Goal: Task Accomplishment & Management: Use online tool/utility

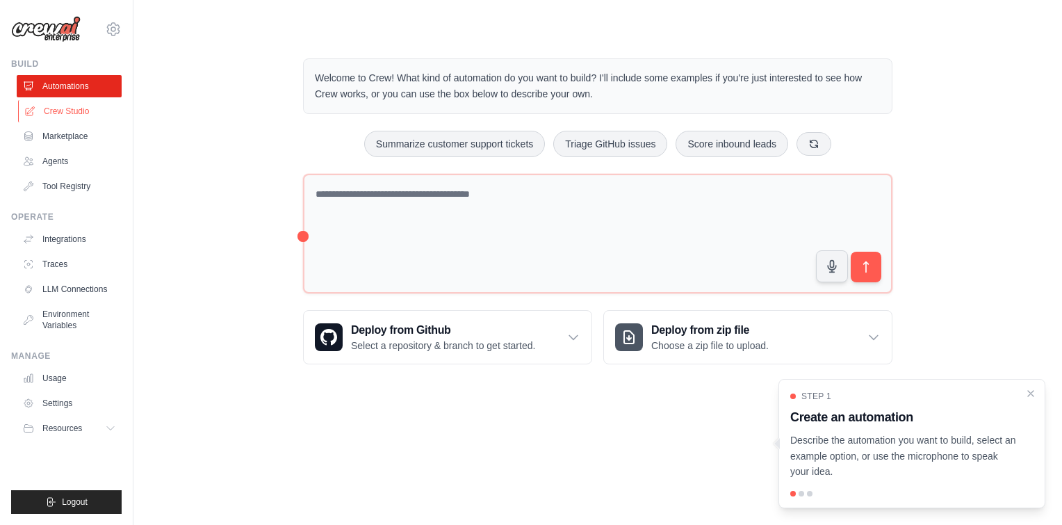
click at [102, 118] on link "Crew Studio" at bounding box center [70, 111] width 105 height 22
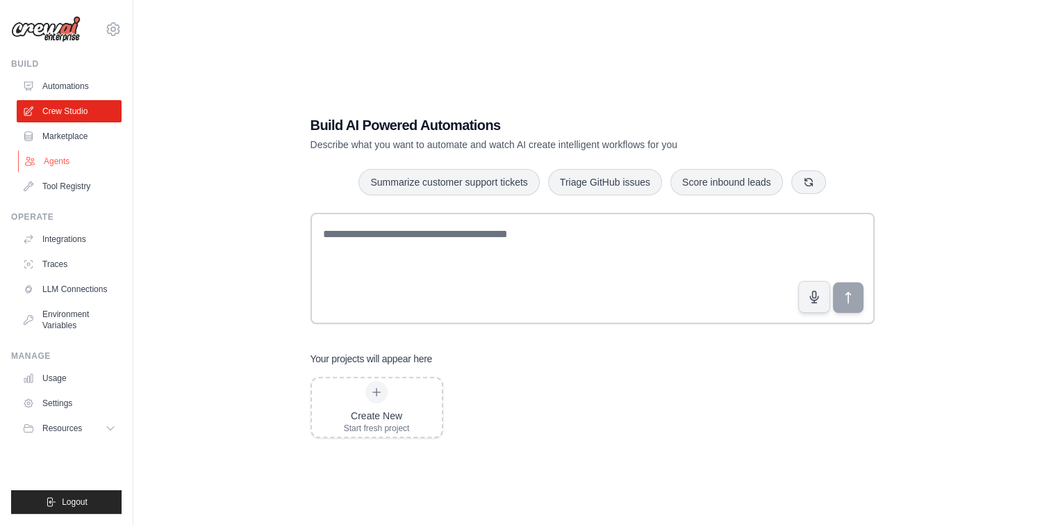
click at [70, 158] on link "Agents" at bounding box center [70, 161] width 105 height 22
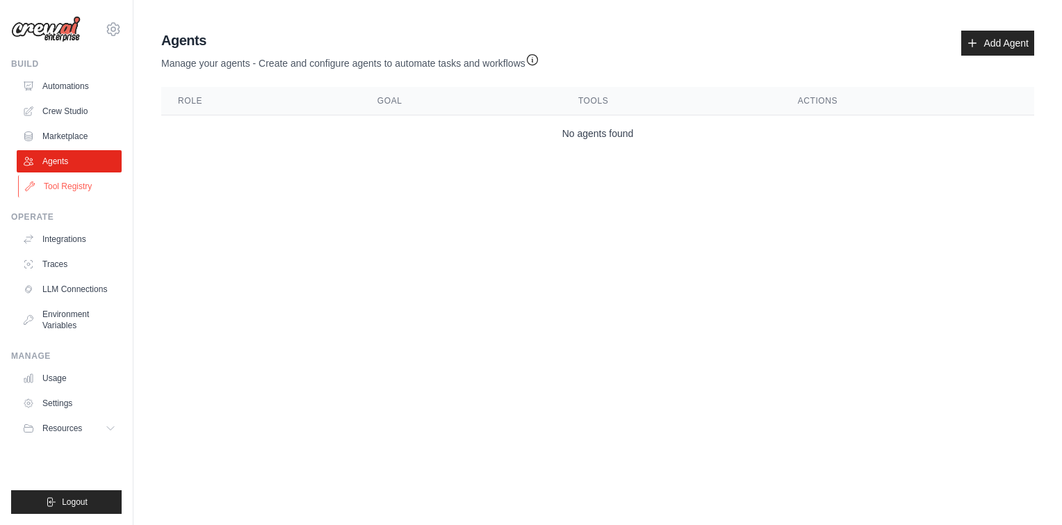
click at [69, 193] on link "Tool Registry" at bounding box center [70, 186] width 105 height 22
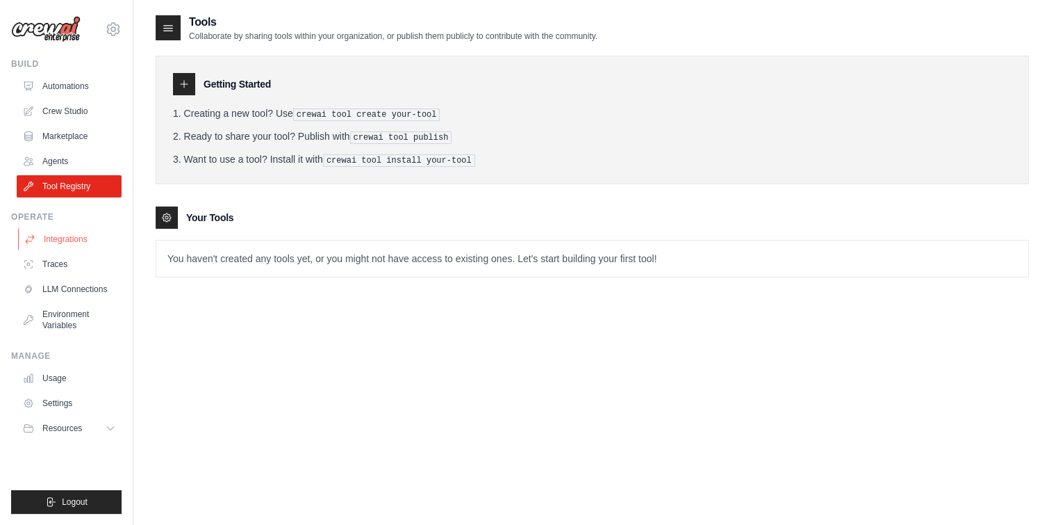
click at [72, 236] on link "Integrations" at bounding box center [70, 239] width 105 height 22
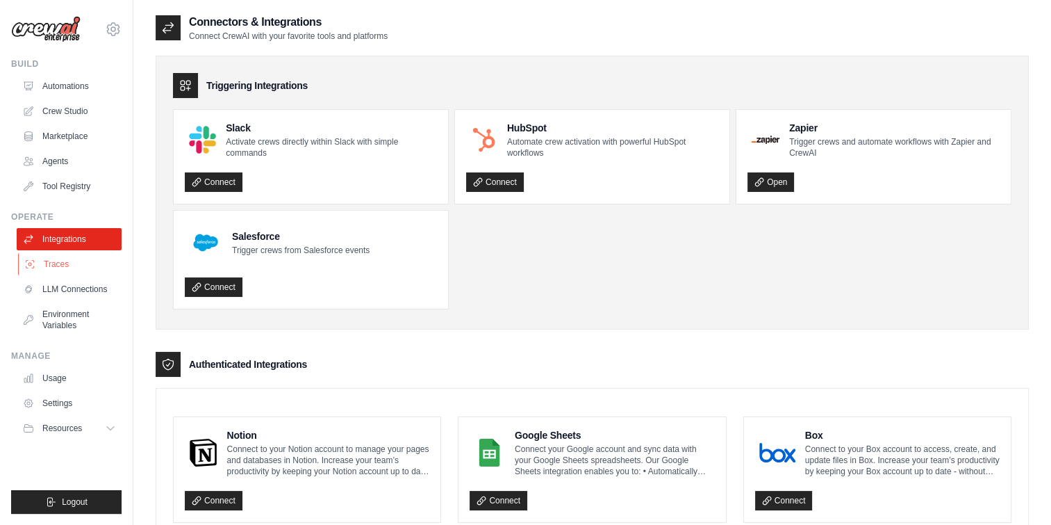
click at [70, 270] on link "Traces" at bounding box center [70, 264] width 105 height 22
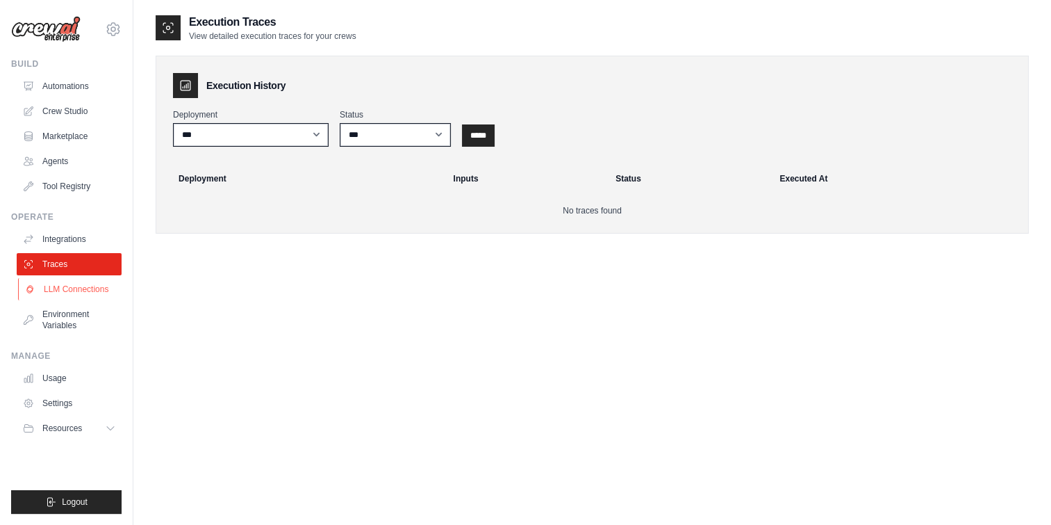
click at [72, 291] on link "LLM Connections" at bounding box center [70, 289] width 105 height 22
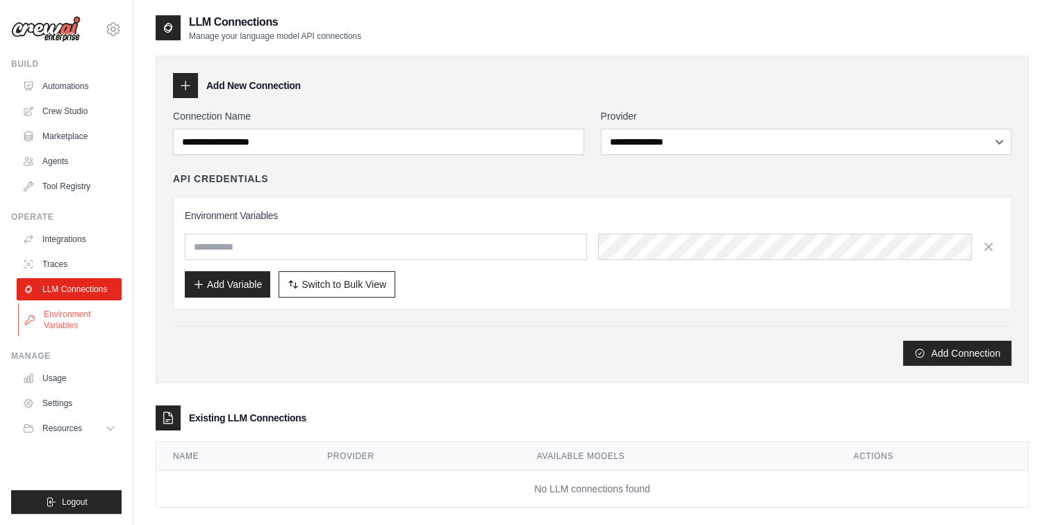
scroll to position [28, 0]
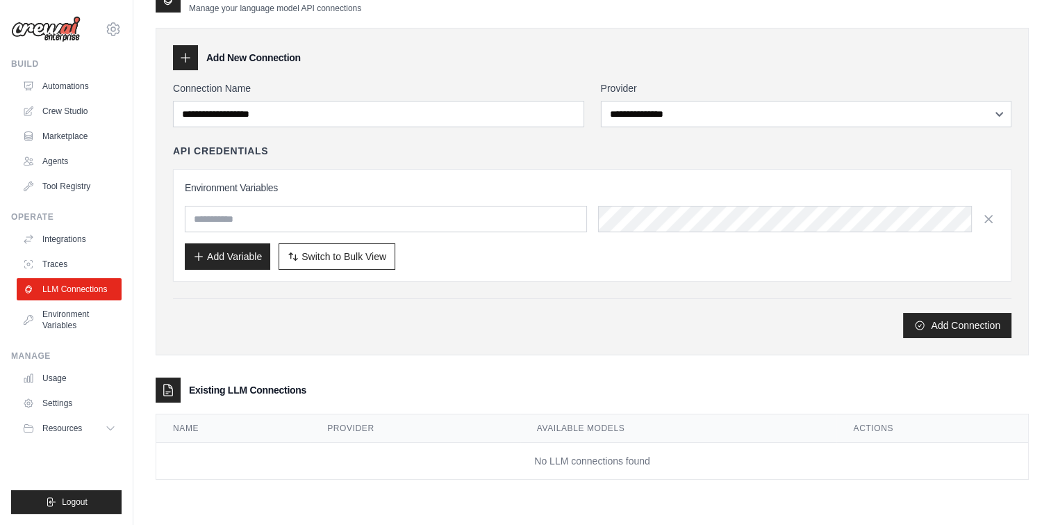
click at [69, 74] on div "Build Automations Crew Studio Marketplace Agents" at bounding box center [66, 127] width 110 height 139
click at [69, 84] on link "Automations" at bounding box center [70, 86] width 105 height 22
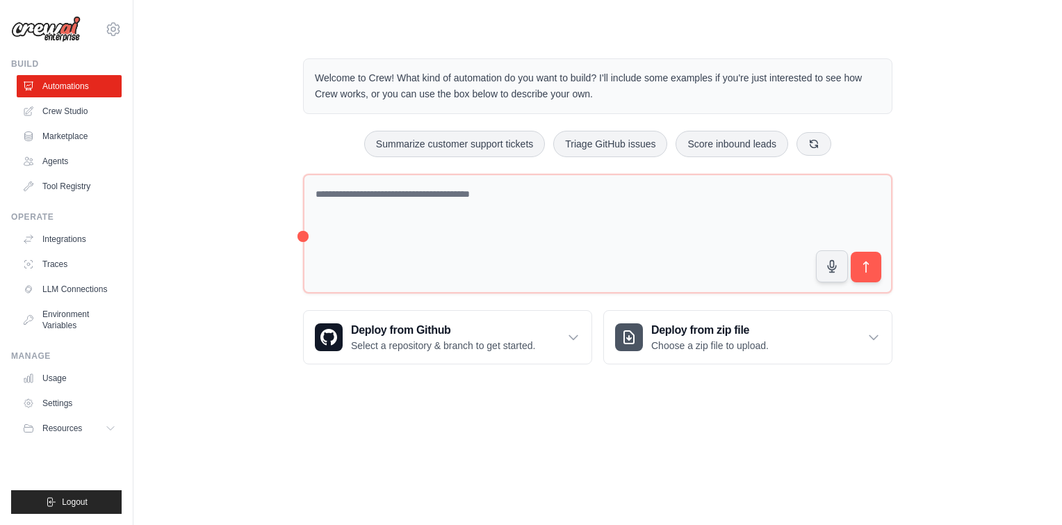
click at [253, 192] on div "Welcome to Crew! What kind of automation do you want to build? I'll include som…" at bounding box center [598, 211] width 884 height 350
click at [569, 331] on icon at bounding box center [573, 337] width 14 height 14
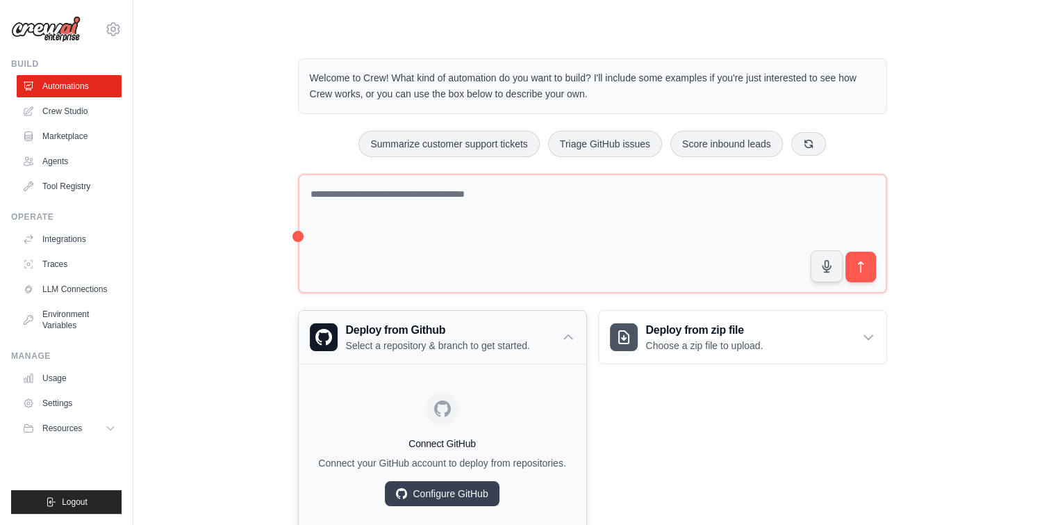
scroll to position [44, 0]
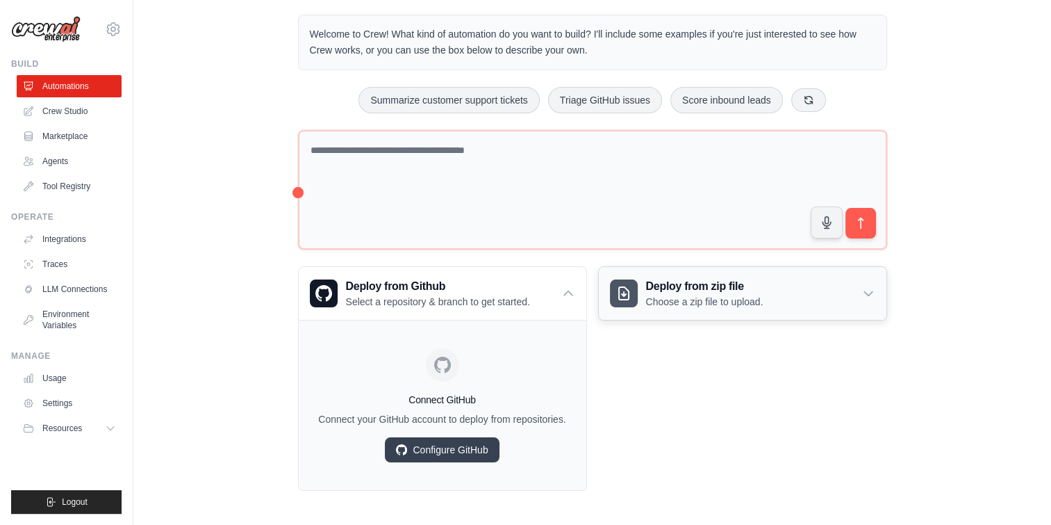
click at [865, 292] on icon at bounding box center [869, 294] width 8 height 4
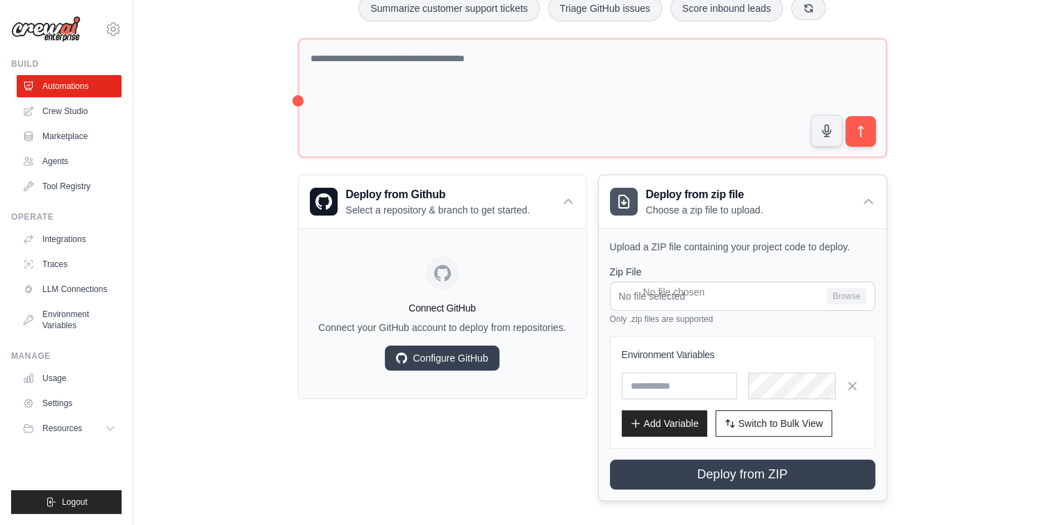
scroll to position [145, 0]
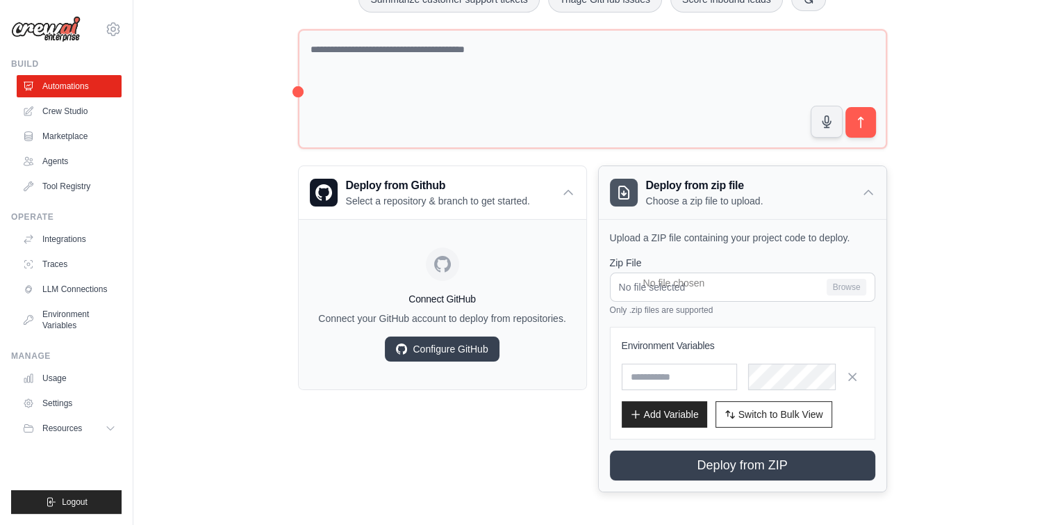
click at [869, 181] on div "Deploy from zip file Choose a zip file to upload." at bounding box center [743, 192] width 288 height 53
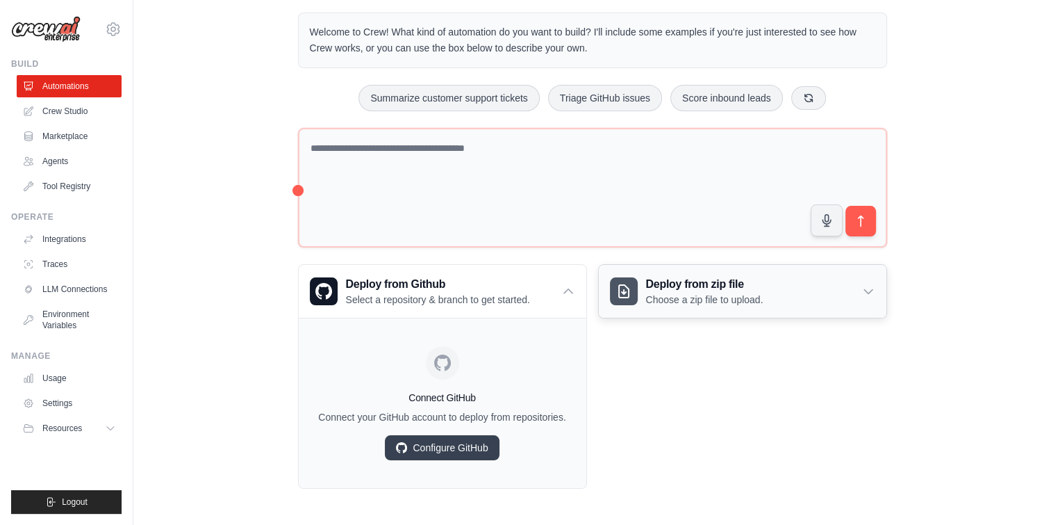
scroll to position [44, 0]
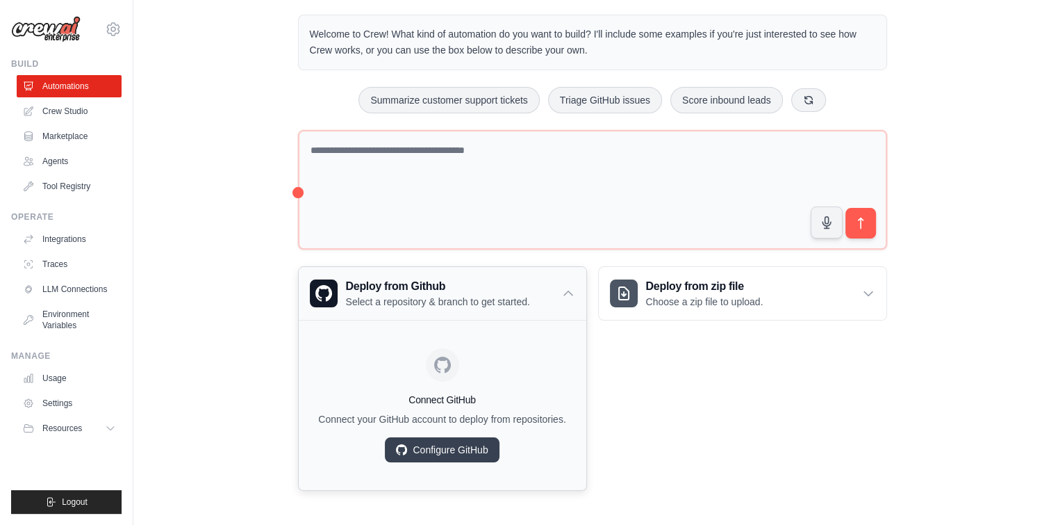
click at [568, 284] on div "Deploy from Github Select a repository & branch to get started." at bounding box center [443, 293] width 288 height 53
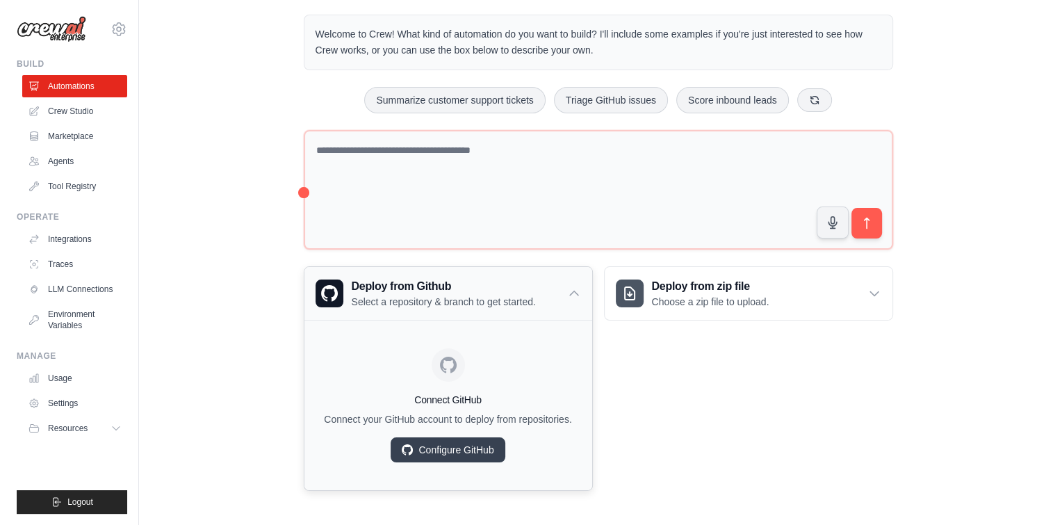
scroll to position [0, 0]
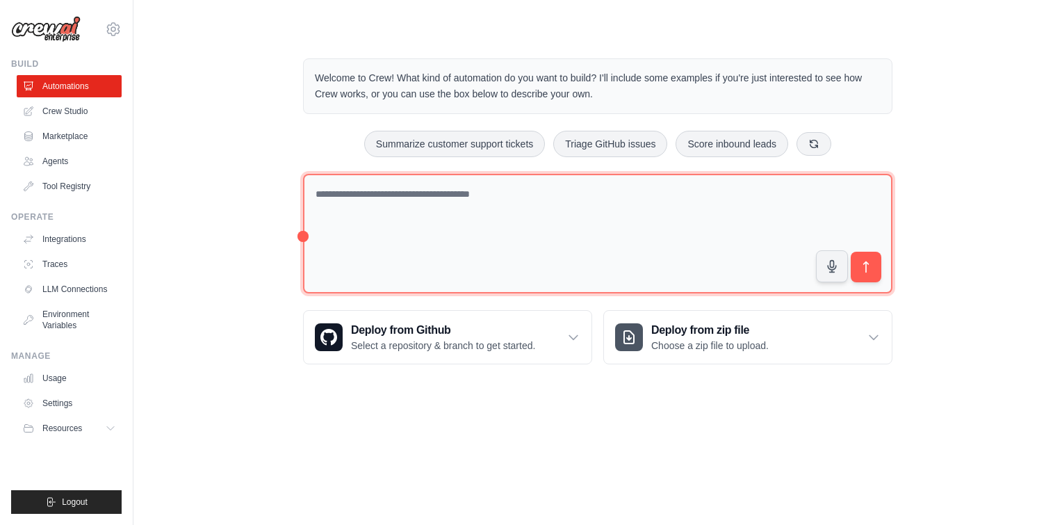
click at [494, 220] on textarea at bounding box center [597, 234] width 589 height 120
type textarea "**********"
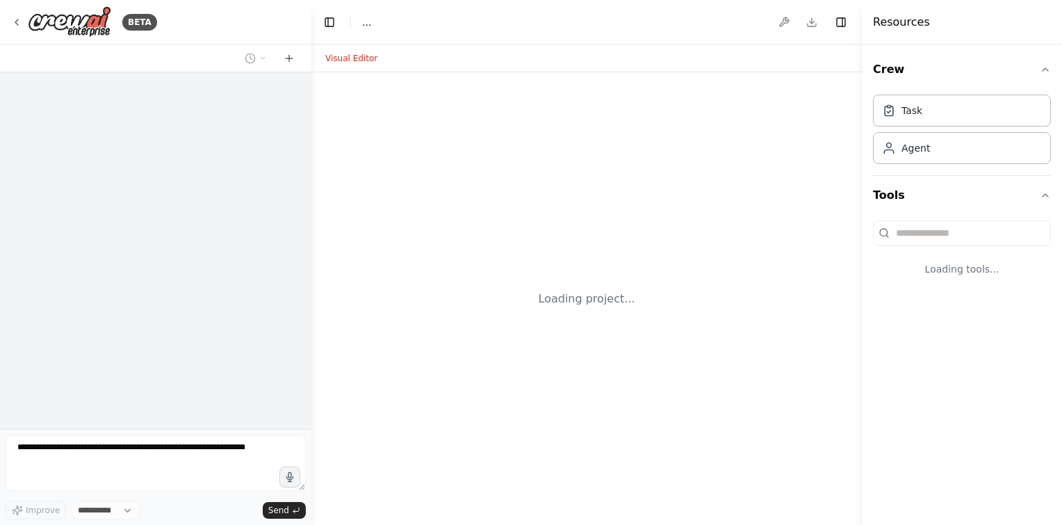
select select "****"
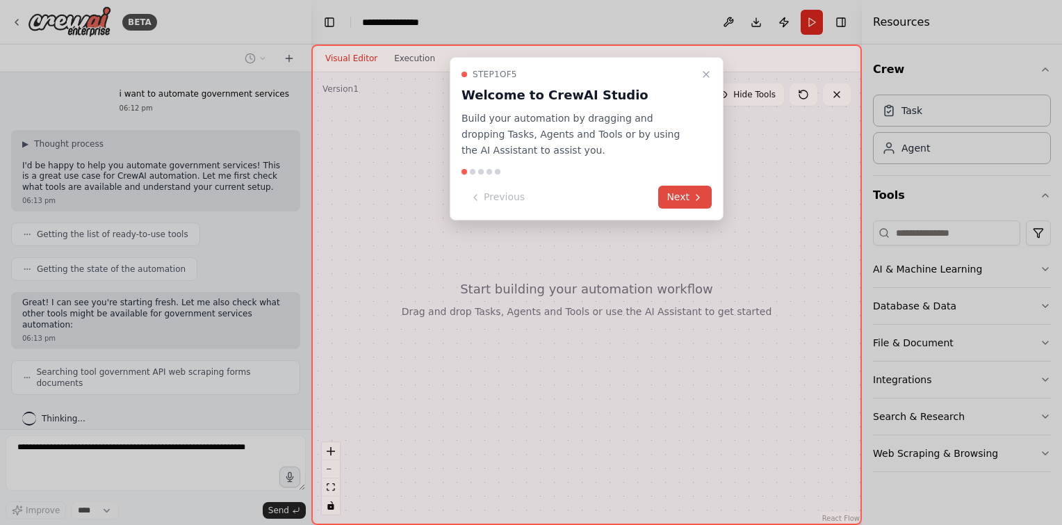
click at [685, 203] on button "Next" at bounding box center [685, 197] width 54 height 23
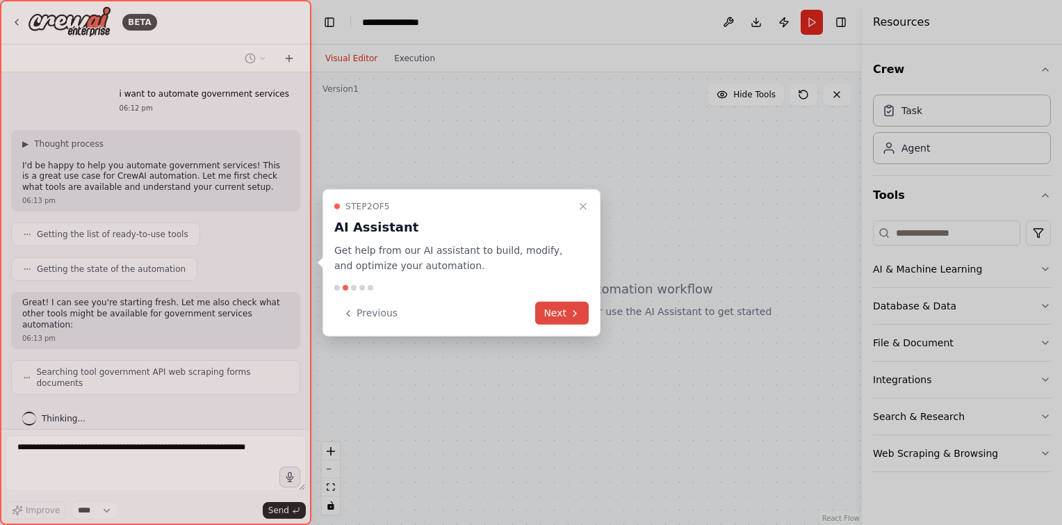
click at [573, 306] on button "Next" at bounding box center [562, 313] width 54 height 23
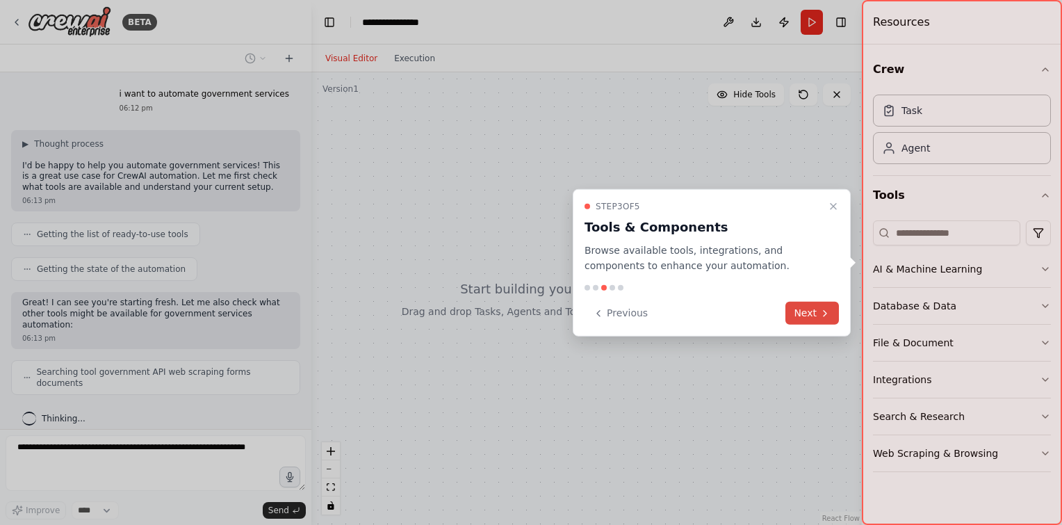
click at [801, 316] on button "Next" at bounding box center [812, 313] width 54 height 23
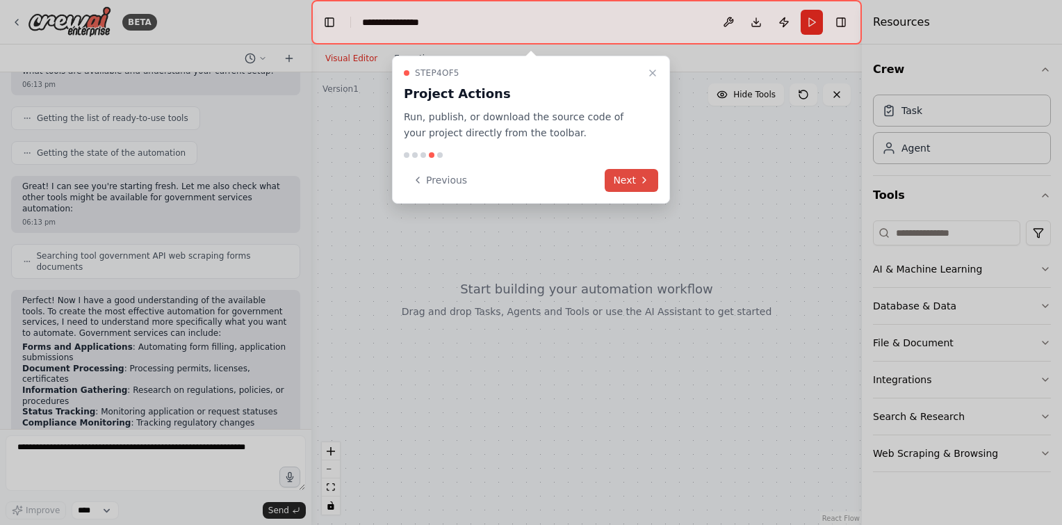
click at [630, 170] on button "Next" at bounding box center [632, 180] width 54 height 23
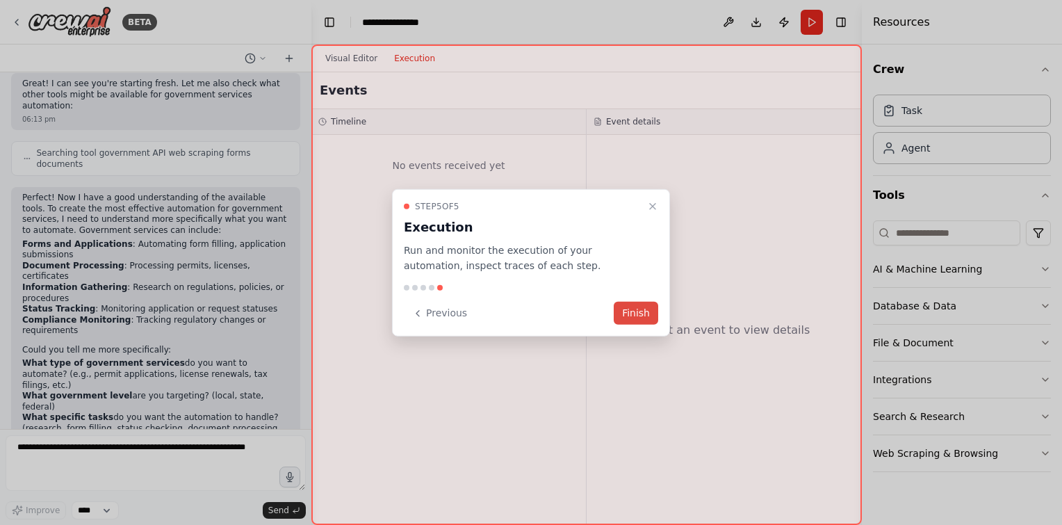
scroll to position [230, 0]
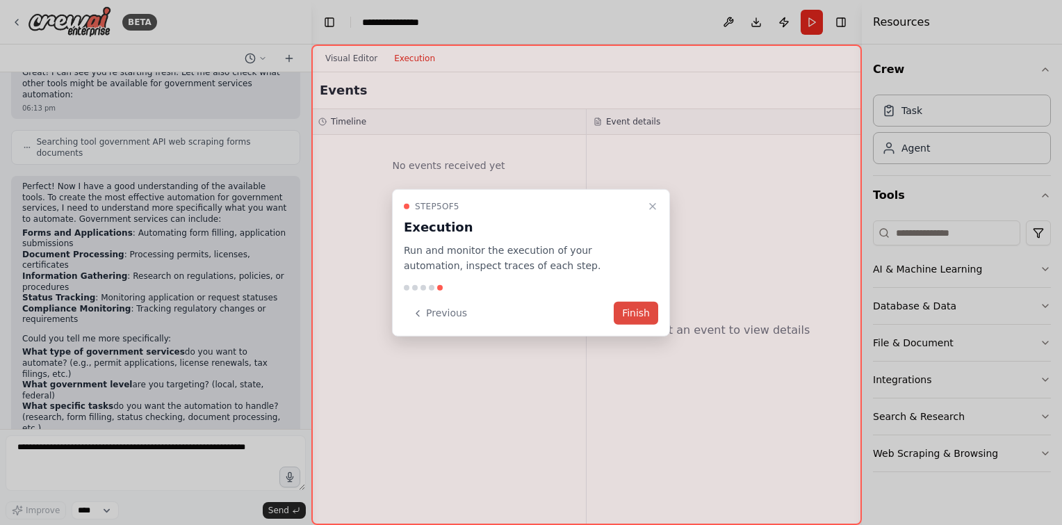
click at [637, 304] on button "Finish" at bounding box center [636, 313] width 44 height 23
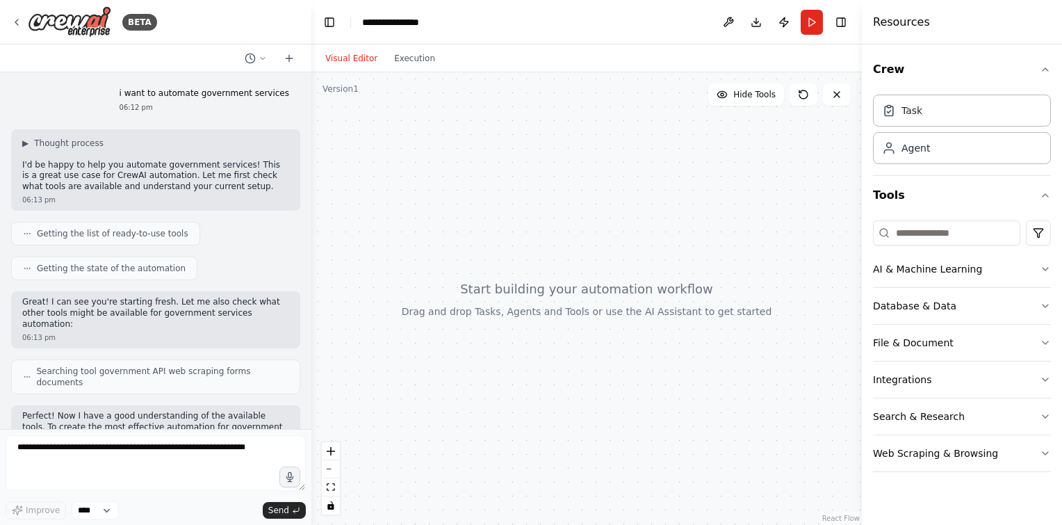
scroll to position [0, 0]
click at [940, 110] on div "Task" at bounding box center [962, 110] width 178 height 32
click at [941, 149] on div "Agent" at bounding box center [962, 147] width 178 height 32
click at [945, 115] on div "Task" at bounding box center [962, 110] width 178 height 32
click at [957, 150] on div "Agent" at bounding box center [962, 147] width 178 height 32
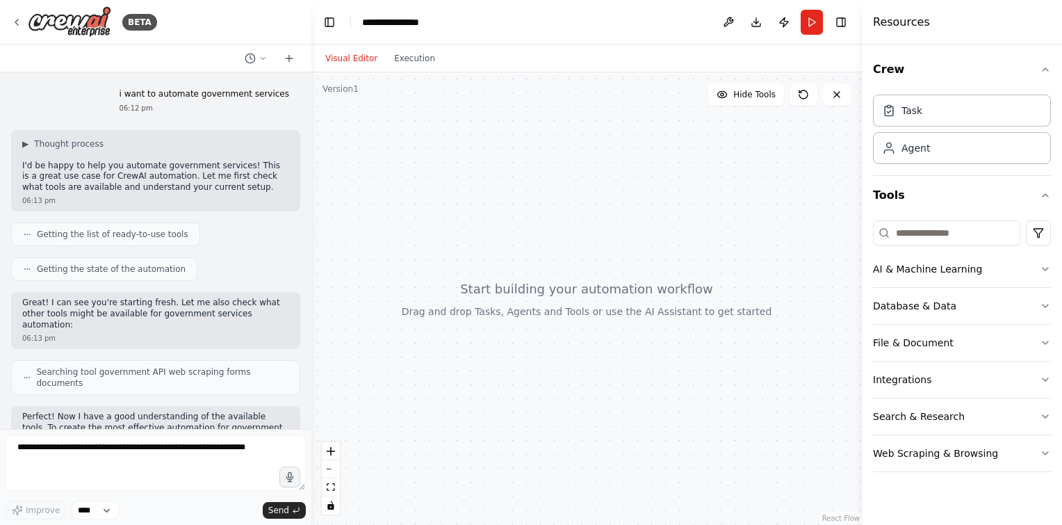
click at [789, 179] on div at bounding box center [586, 298] width 550 height 452
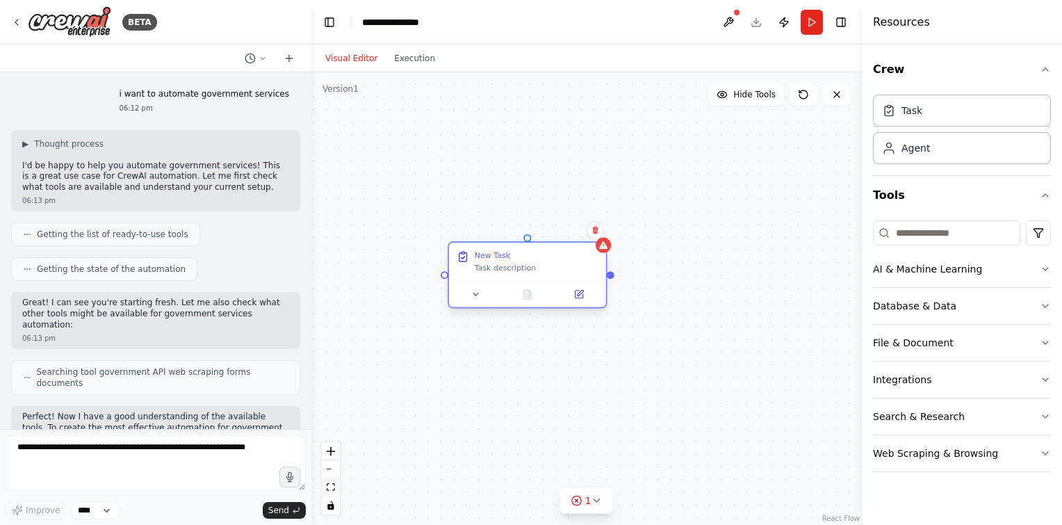
drag, startPoint x: 708, startPoint y: 282, endPoint x: 513, endPoint y: 259, distance: 196.7
click at [513, 259] on div "New Task" at bounding box center [537, 255] width 124 height 10
click at [594, 236] on button at bounding box center [596, 230] width 18 height 18
click at [550, 235] on button "Confirm" at bounding box center [555, 230] width 49 height 17
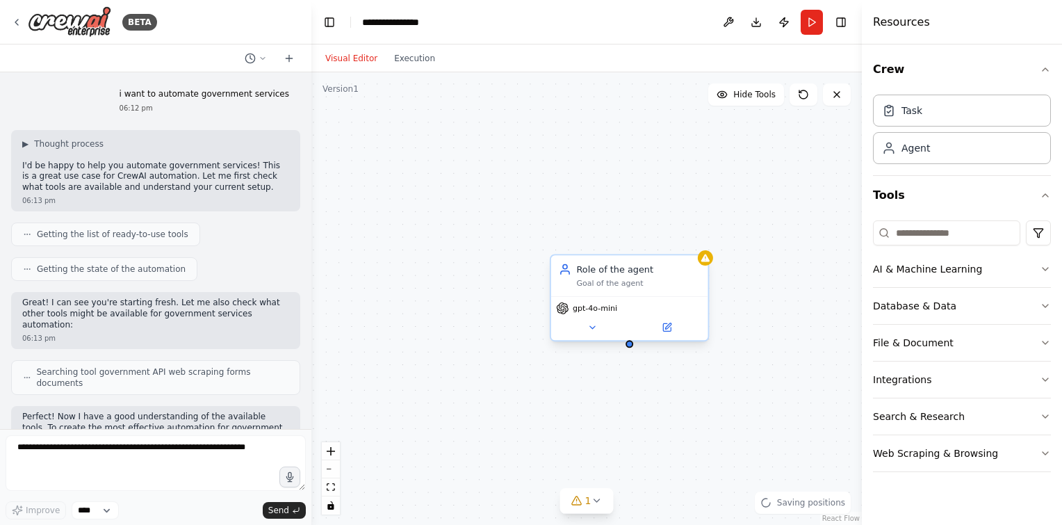
click at [623, 270] on div "Role of the agent" at bounding box center [639, 269] width 124 height 13
click at [668, 336] on div "gpt-4o-mini" at bounding box center [629, 318] width 157 height 44
click at [669, 329] on icon at bounding box center [667, 327] width 8 height 8
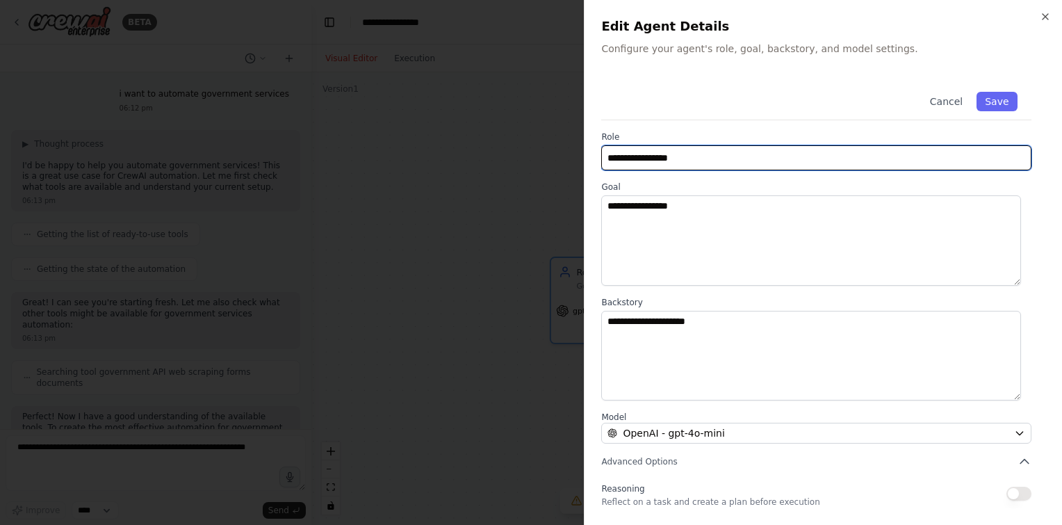
drag, startPoint x: 698, startPoint y: 161, endPoint x: 575, endPoint y: 168, distance: 122.5
click at [575, 168] on body "BETA i want to automate government services 06:12 pm ▶ Thought process I'd be h…" at bounding box center [531, 262] width 1062 height 525
type input "**********"
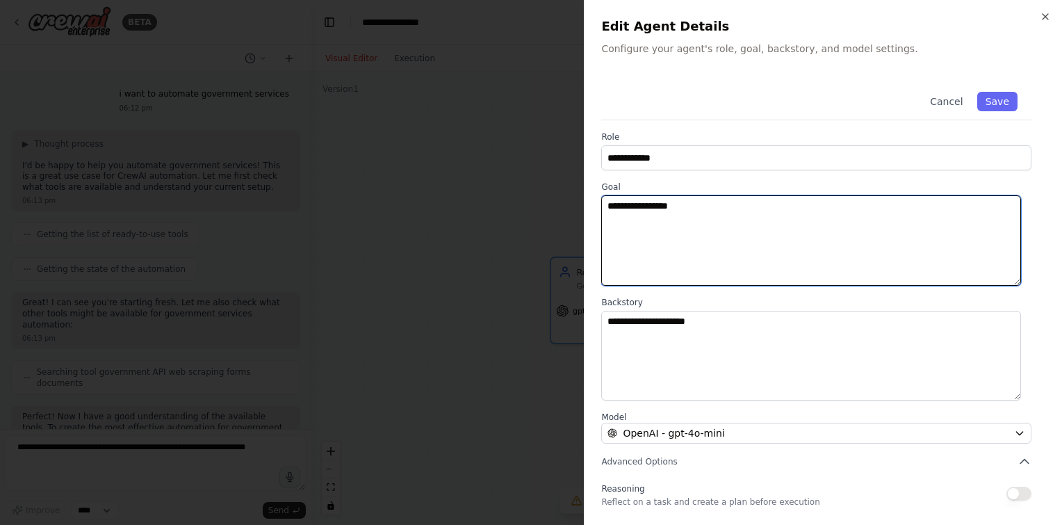
drag, startPoint x: 685, startPoint y: 211, endPoint x: 537, endPoint y: 206, distance: 148.8
click at [537, 206] on body "BETA i want to automate government services 06:12 pm ▶ Thought process I'd be h…" at bounding box center [531, 262] width 1062 height 525
click at [762, 233] on textarea "**********" at bounding box center [811, 240] width 420 height 90
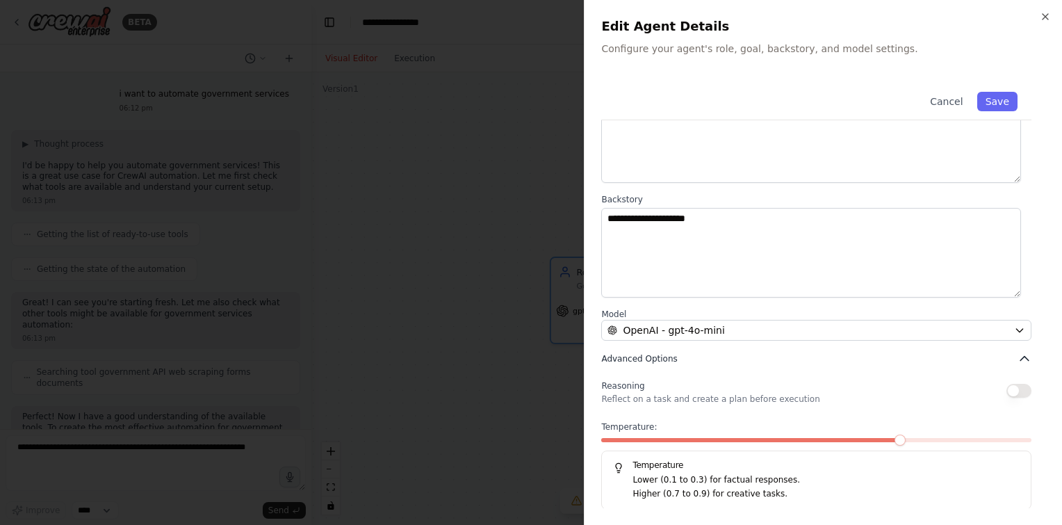
click at [983, 355] on button "Advanced Options" at bounding box center [816, 359] width 430 height 14
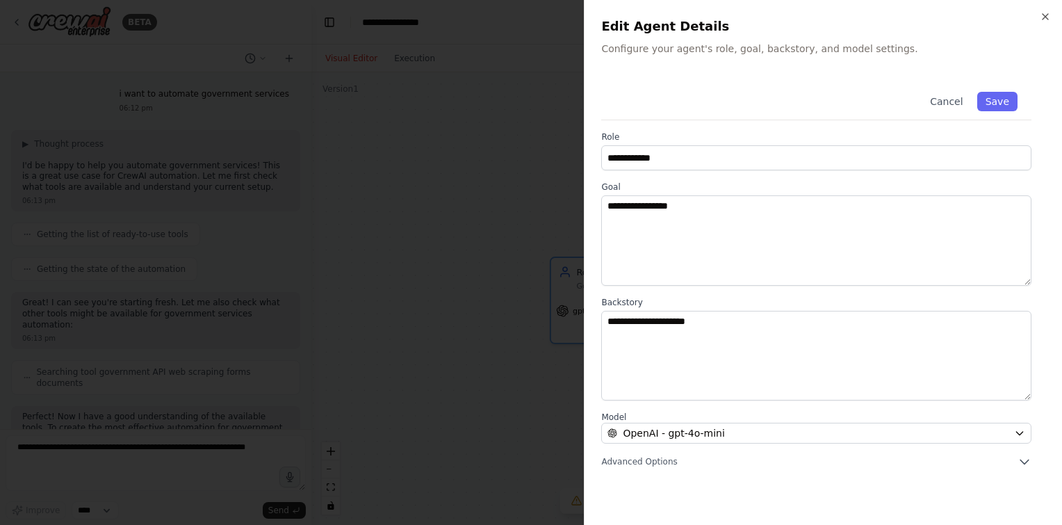
click at [892, 470] on div "**********" at bounding box center [823, 293] width 444 height 430
click at [1022, 459] on icon "button" at bounding box center [1024, 462] width 14 height 14
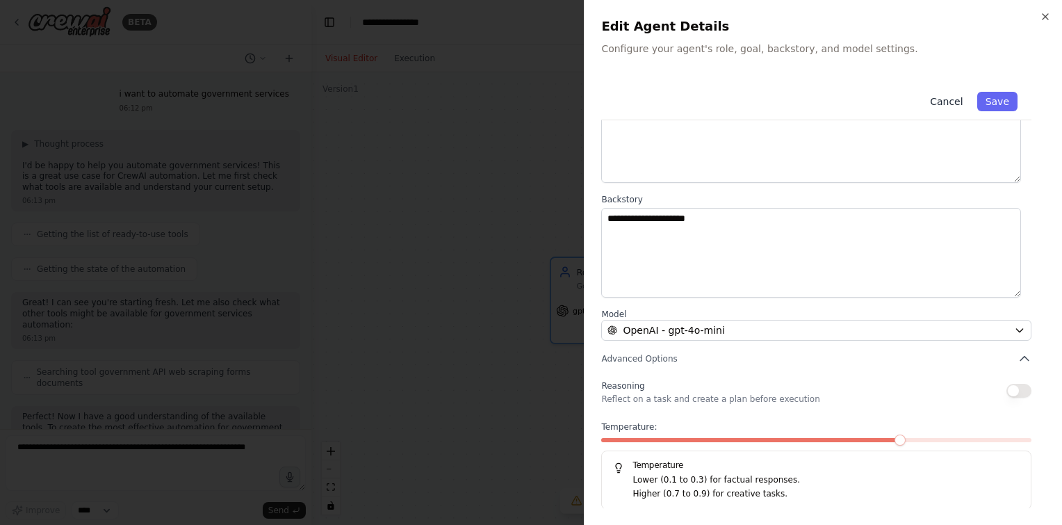
click at [941, 99] on button "Cancel" at bounding box center [946, 101] width 49 height 19
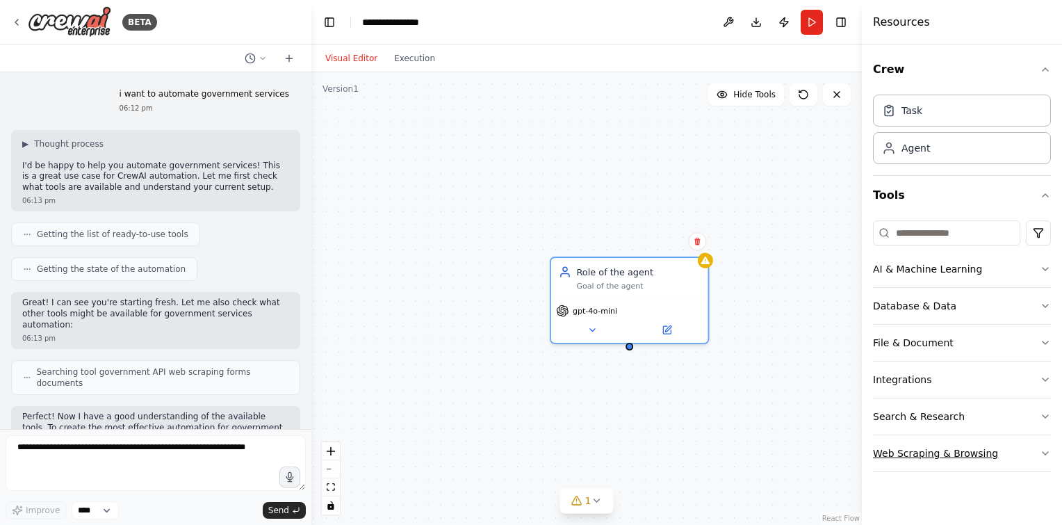
click at [942, 456] on button "Web Scraping & Browsing" at bounding box center [962, 453] width 178 height 36
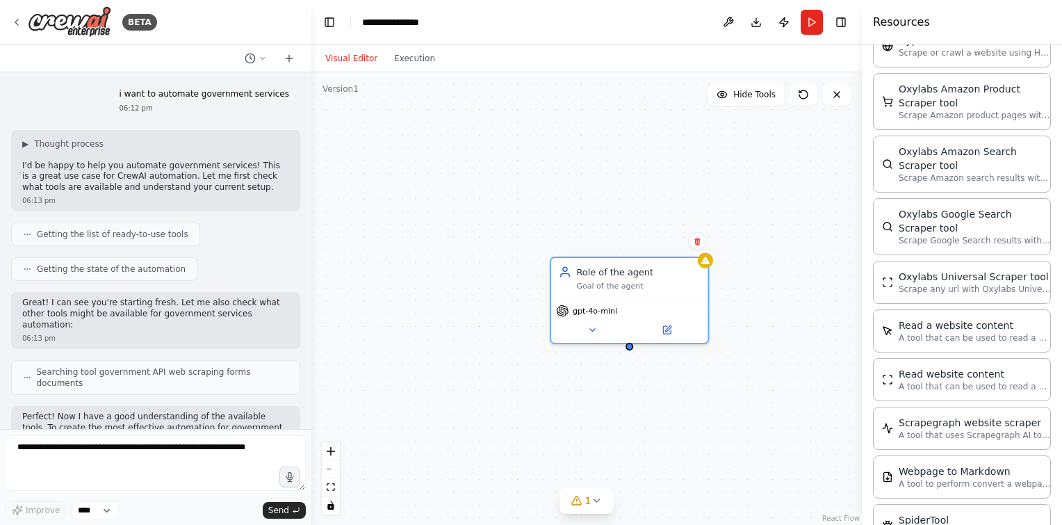
scroll to position [746, 0]
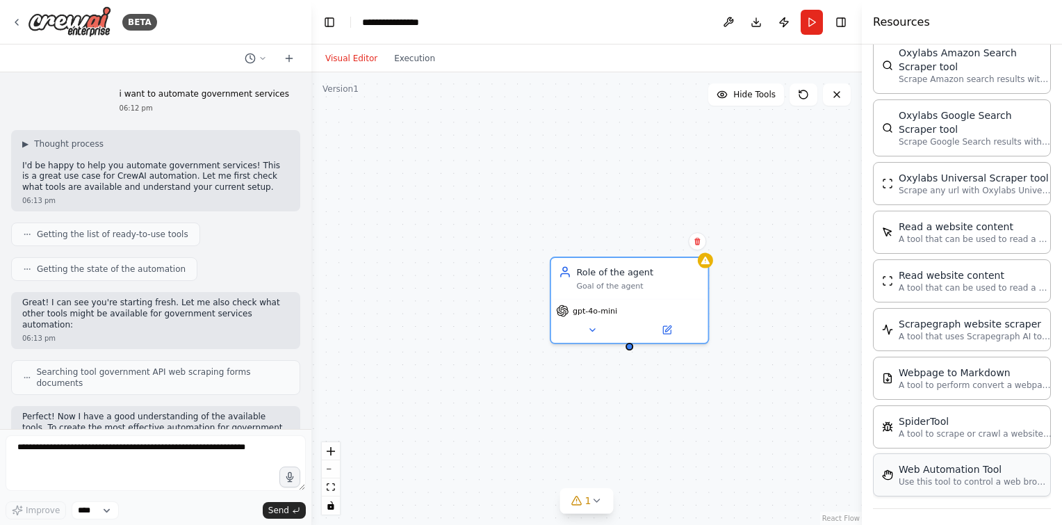
click at [949, 476] on p "Use this tool to control a web browser and interact with websites using natural…" at bounding box center [975, 481] width 153 height 11
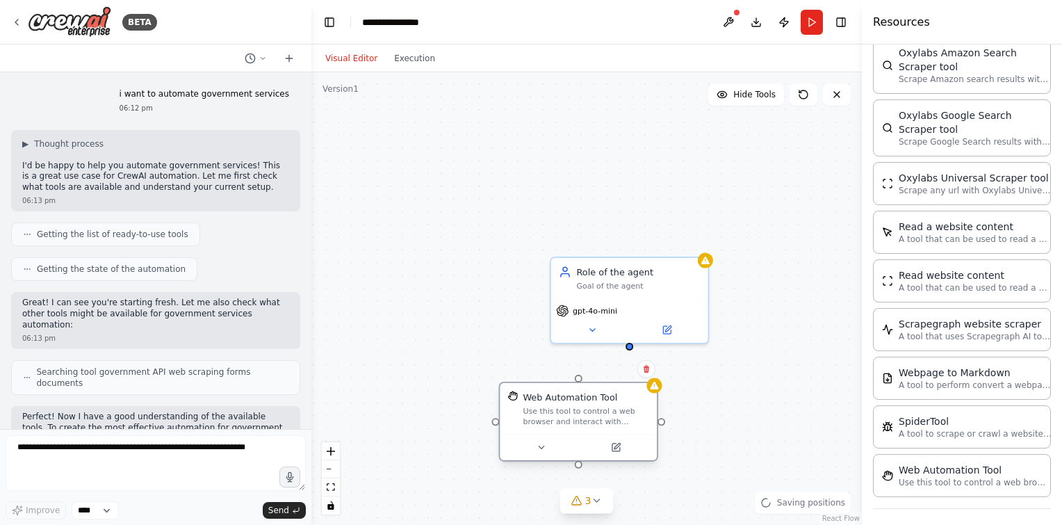
drag, startPoint x: 808, startPoint y: 472, endPoint x: 537, endPoint y: 387, distance: 284.7
click at [537, 391] on div "Web Automation Tool" at bounding box center [570, 397] width 95 height 13
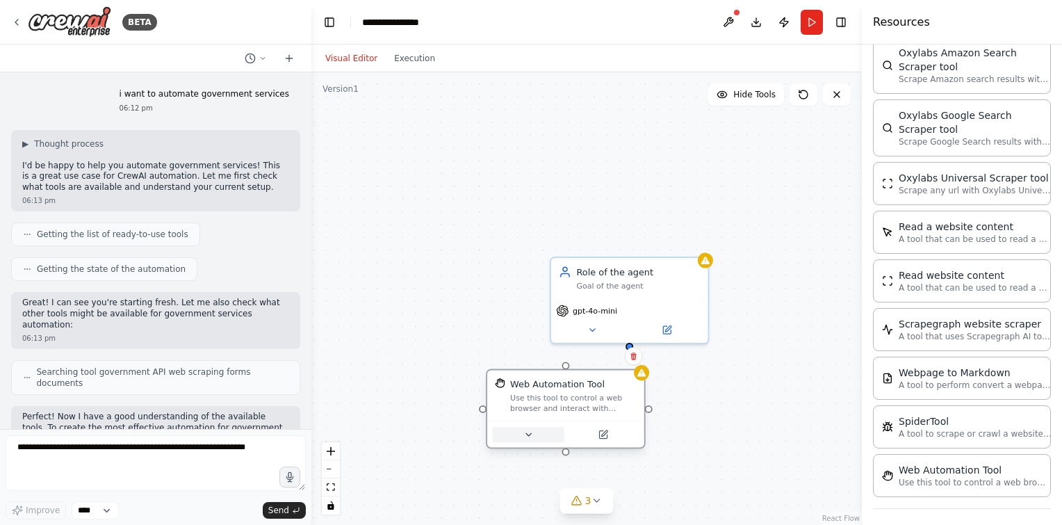
click at [527, 433] on icon at bounding box center [528, 434] width 5 height 3
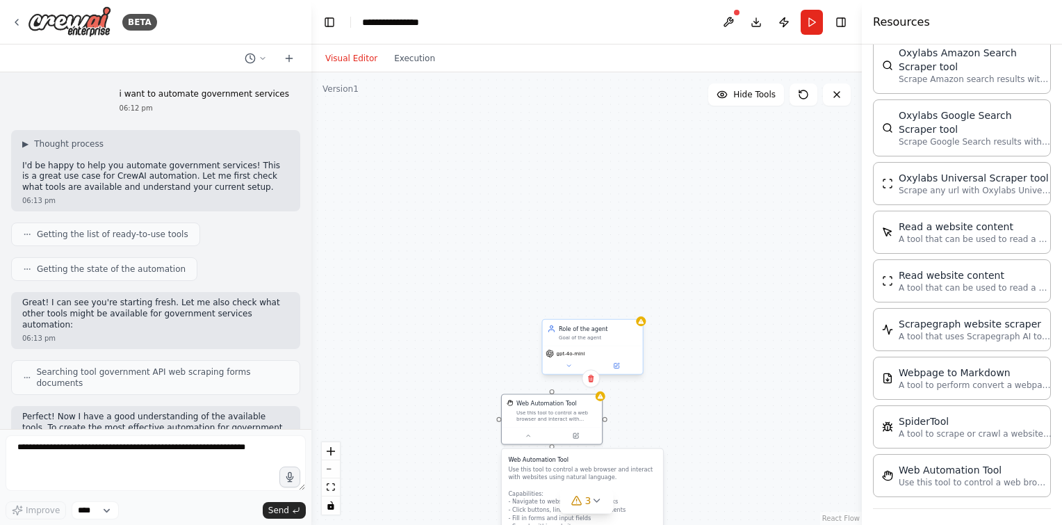
click at [619, 339] on div "Goal of the agent" at bounding box center [598, 337] width 79 height 6
click at [630, 312] on button at bounding box center [632, 305] width 18 height 18
click at [609, 302] on button "Confirm" at bounding box center [592, 305] width 49 height 17
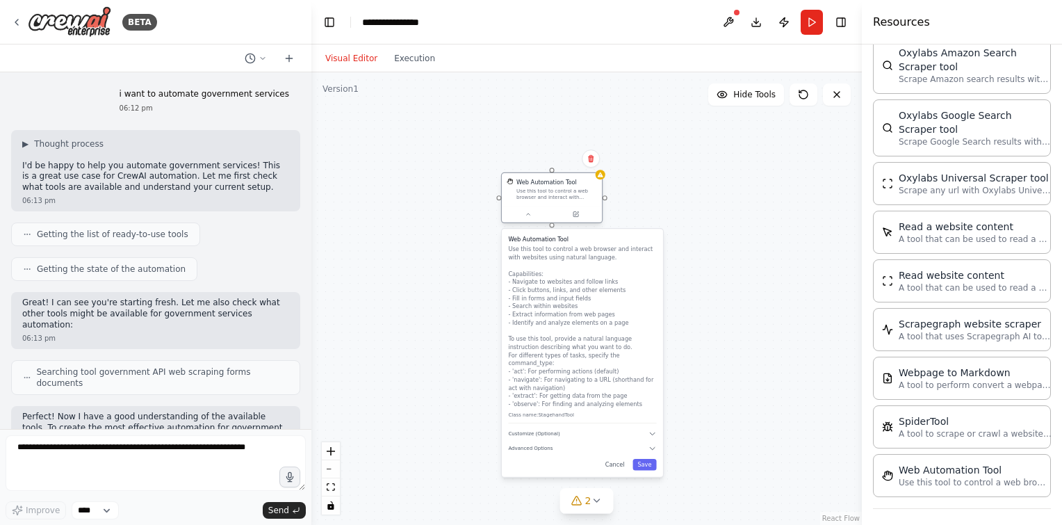
drag, startPoint x: 559, startPoint y: 410, endPoint x: 562, endPoint y: 173, distance: 237.0
click at [562, 173] on div "Web Automation Tool Use this tool to control a web browser and interact with we…" at bounding box center [552, 189] width 100 height 33
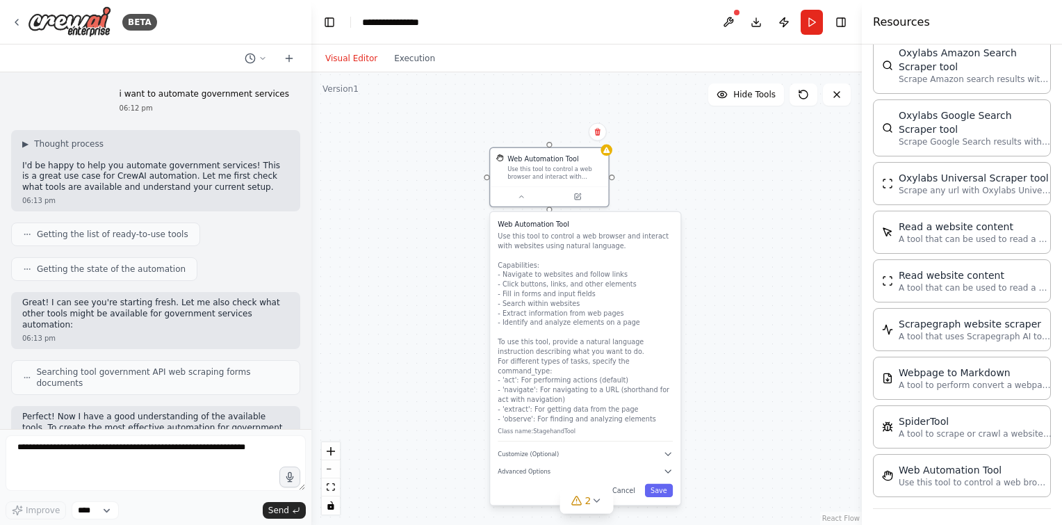
click at [555, 427] on div "Web Automation Tool Use this tool to control a web browser and interact with we…" at bounding box center [585, 331] width 175 height 222
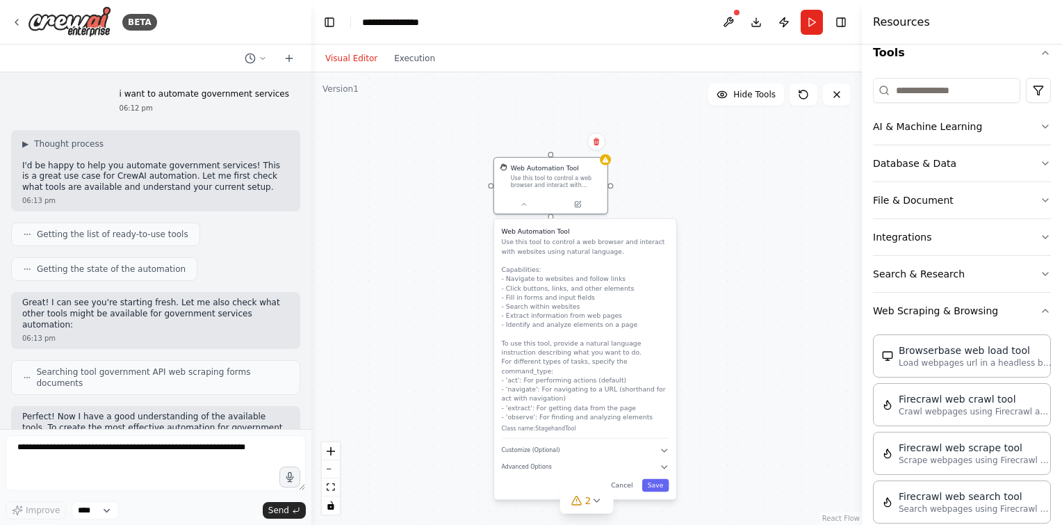
scroll to position [0, 0]
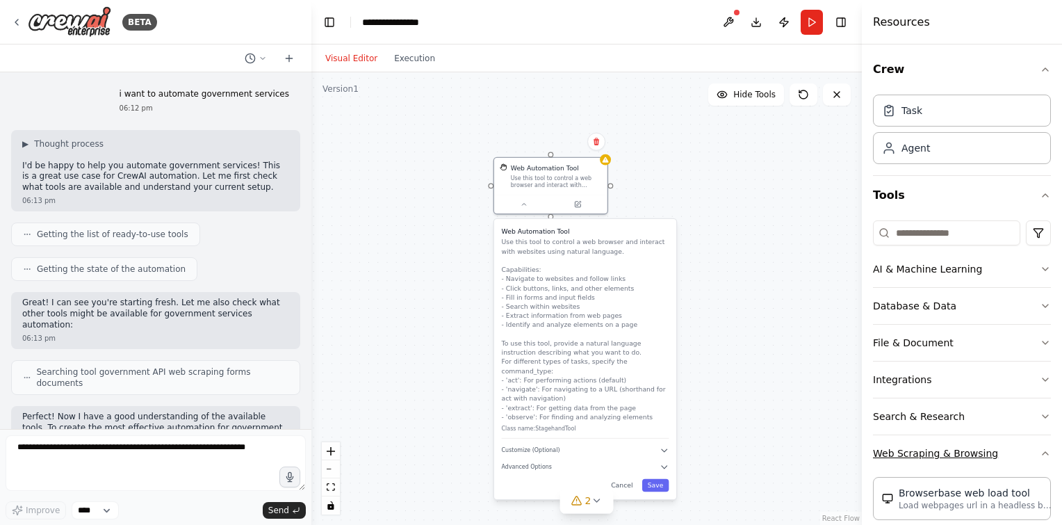
click at [931, 443] on button "Web Scraping & Browsing" at bounding box center [962, 453] width 178 height 36
click at [926, 374] on button "Integrations" at bounding box center [962, 379] width 178 height 36
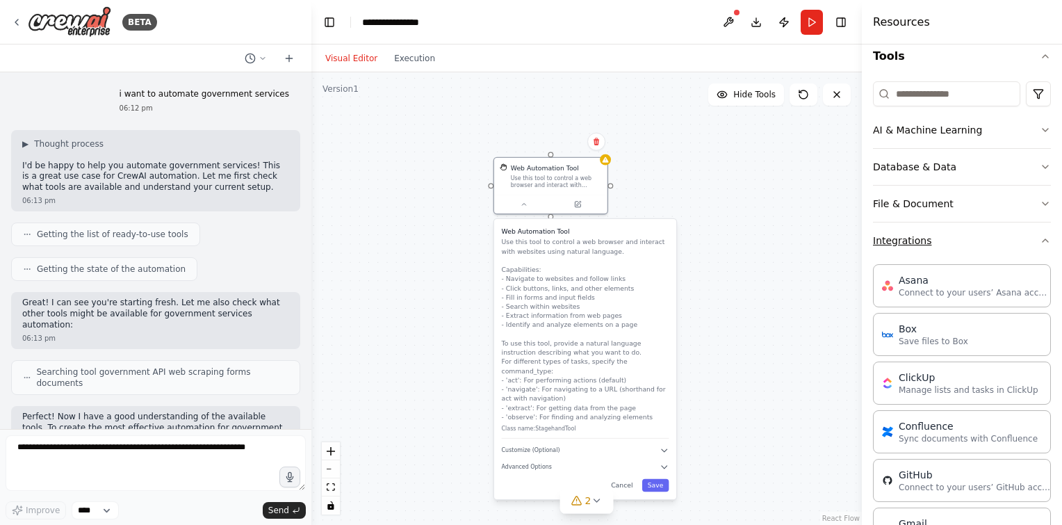
scroll to position [67, 0]
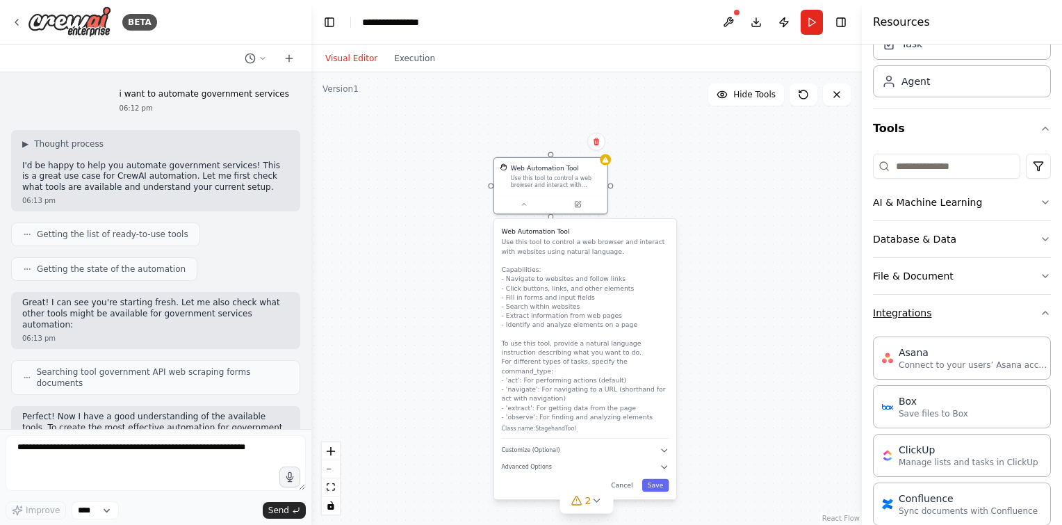
click at [919, 320] on button "Integrations" at bounding box center [962, 313] width 178 height 36
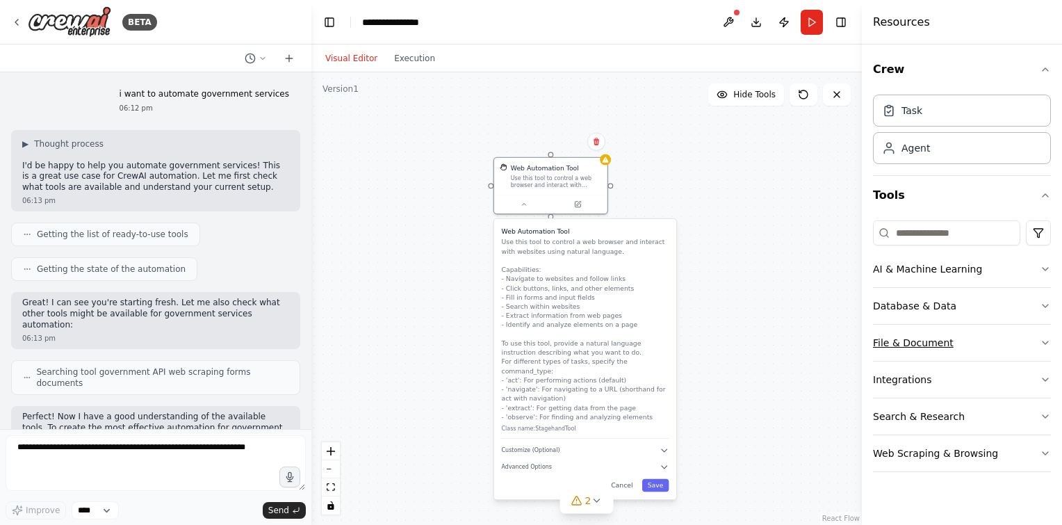
click at [928, 334] on button "File & Document" at bounding box center [962, 343] width 178 height 36
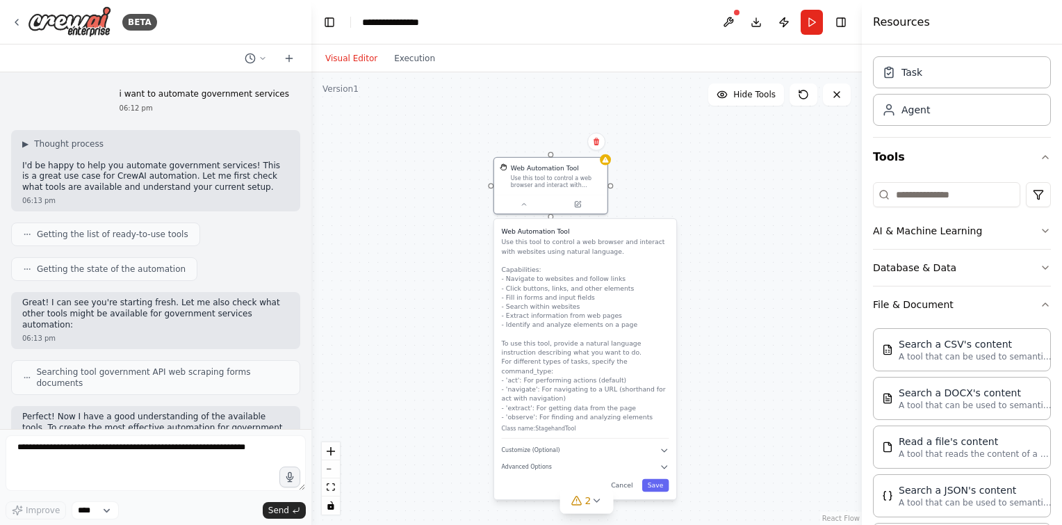
scroll to position [36, 0]
click at [913, 310] on button "File & Document" at bounding box center [962, 306] width 178 height 36
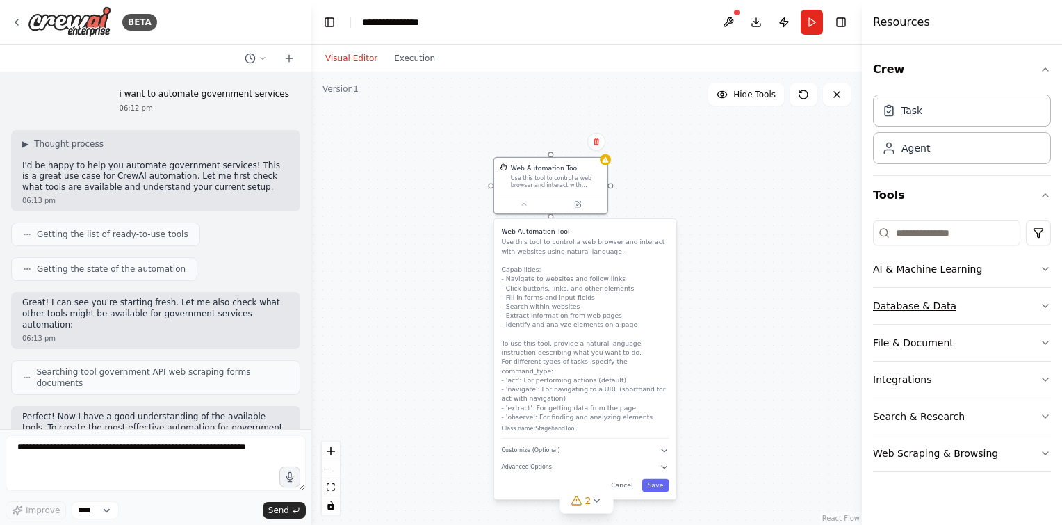
click at [909, 295] on button "Database & Data" at bounding box center [962, 306] width 178 height 36
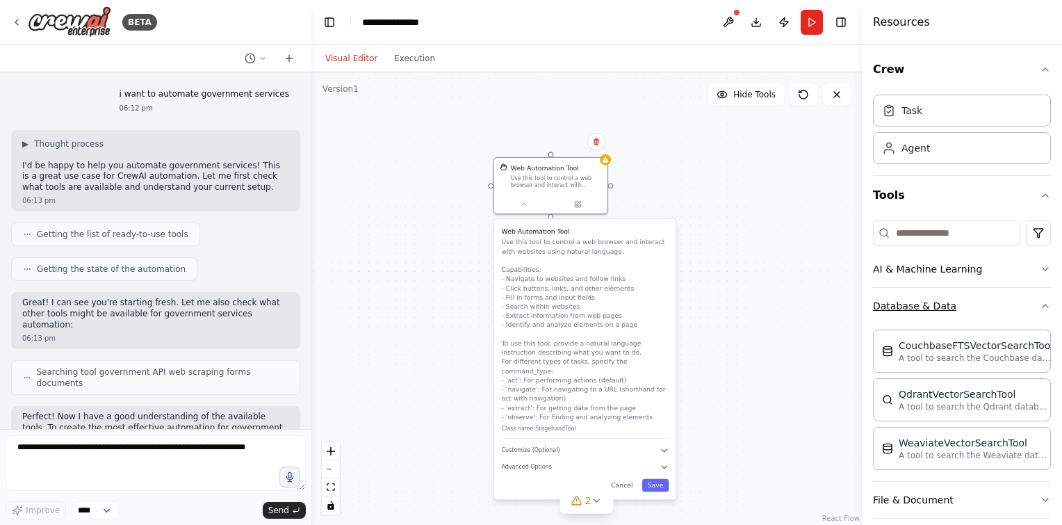
click at [909, 295] on button "Database & Data" at bounding box center [962, 306] width 178 height 36
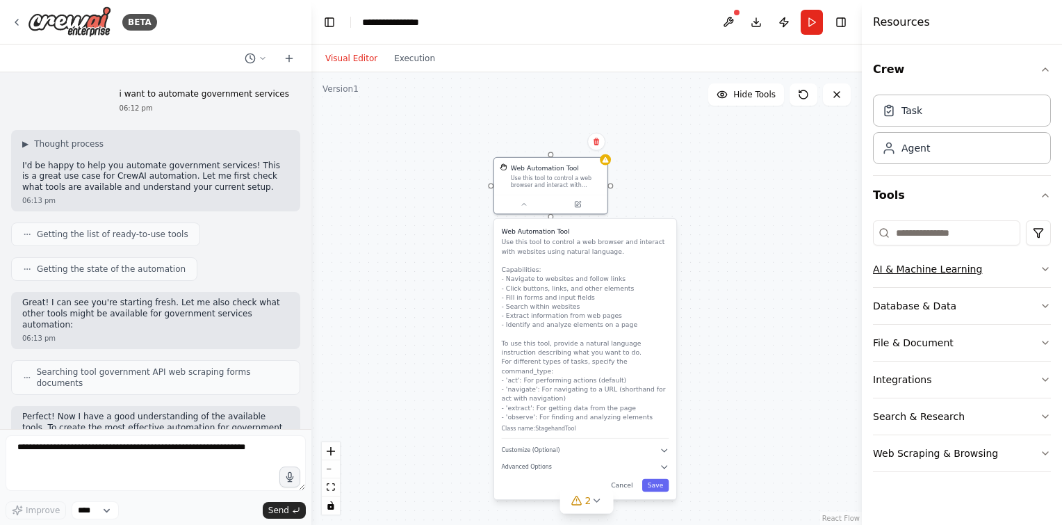
click at [909, 270] on button "AI & Machine Learning" at bounding box center [962, 269] width 178 height 36
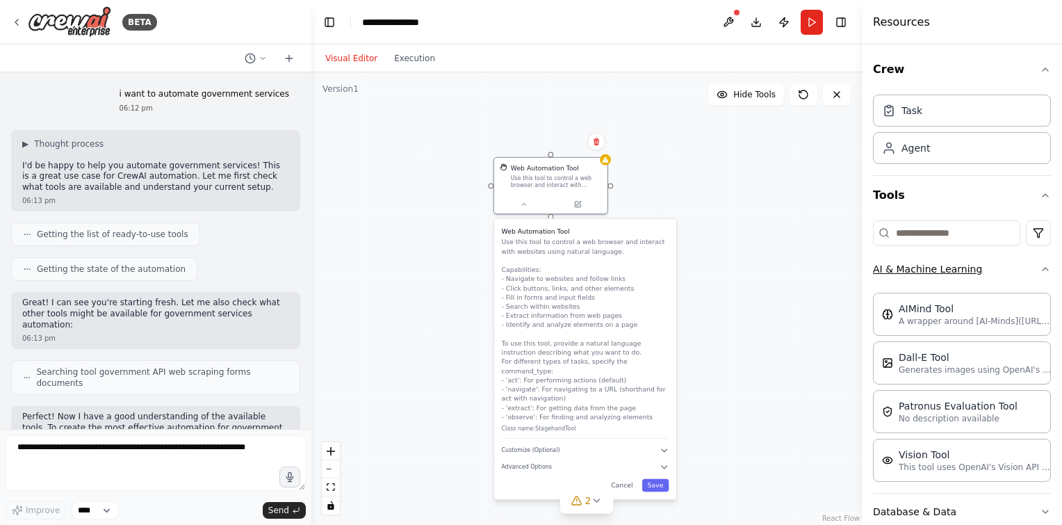
click at [909, 270] on button "AI & Machine Learning" at bounding box center [962, 269] width 178 height 36
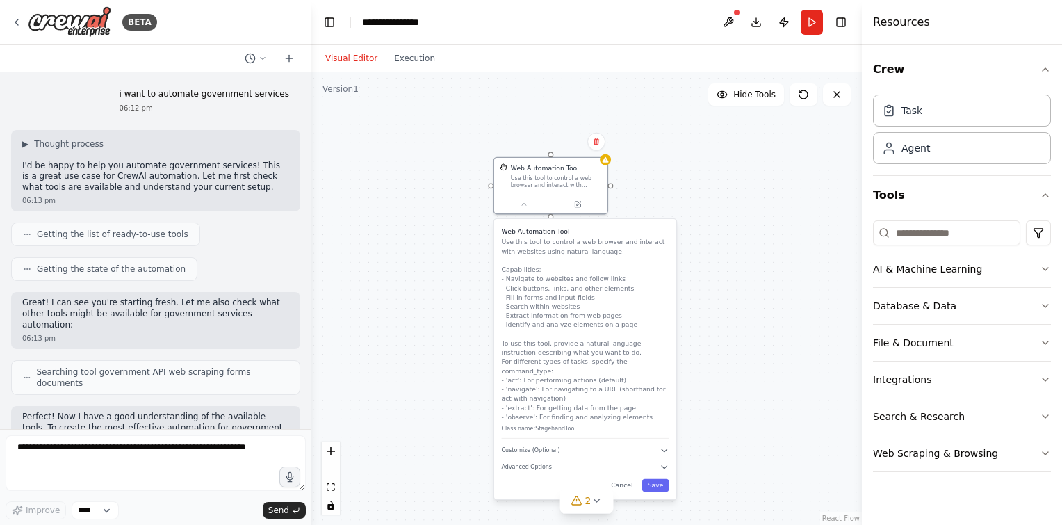
click at [737, 316] on div "Web Automation Tool Use this tool to control a web browser and interact with we…" at bounding box center [586, 298] width 550 height 452
click at [600, 508] on button "2" at bounding box center [587, 501] width 54 height 26
